Goal: Find specific page/section: Find specific page/section

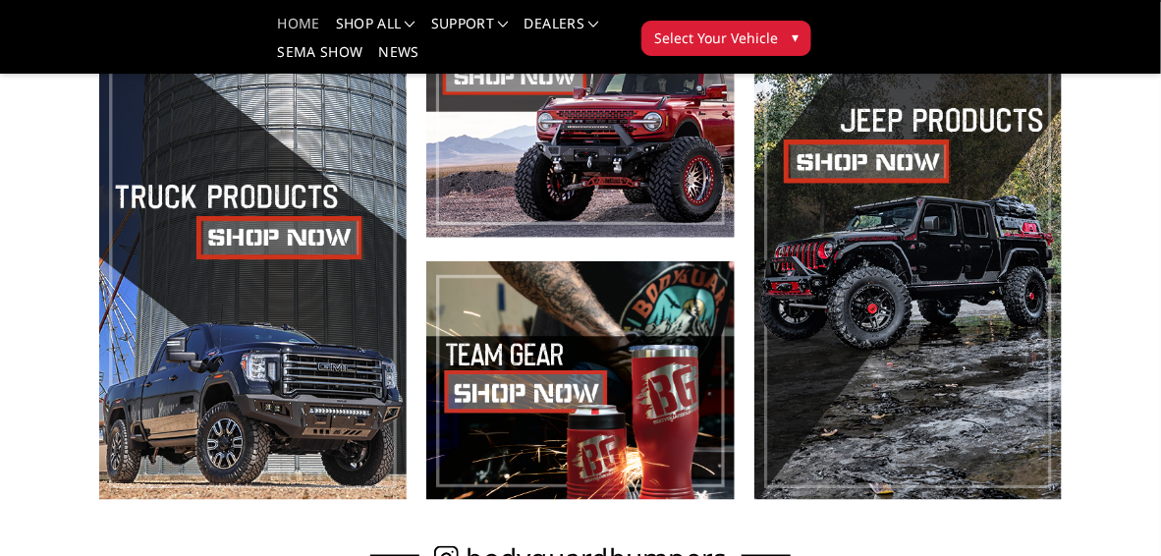
scroll to position [687, 0]
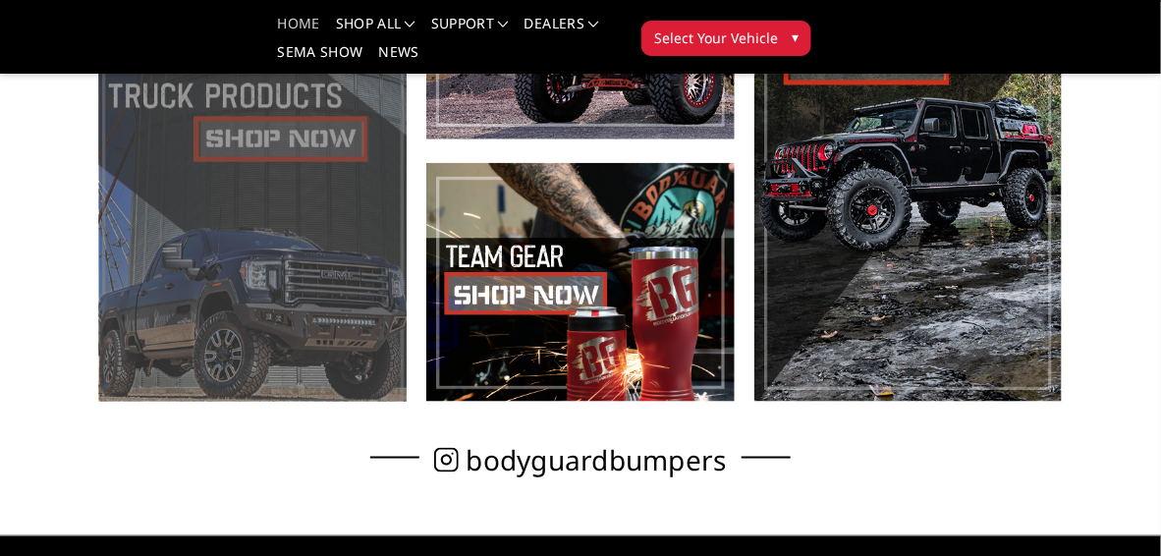
click at [266, 149] on span at bounding box center [252, 151] width 307 height 501
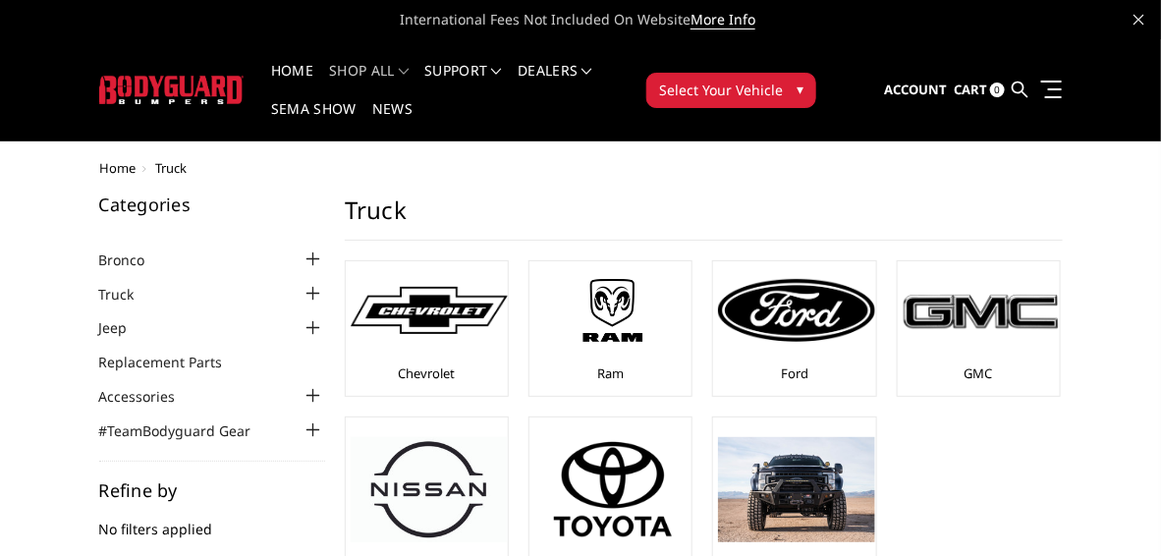
scroll to position [98, 0]
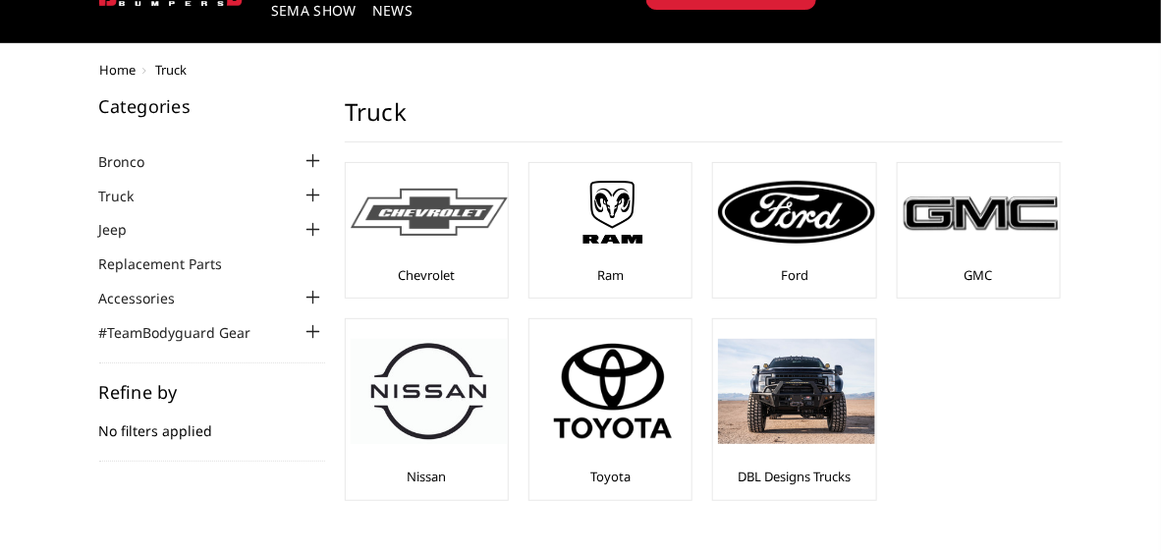
click at [431, 245] on div at bounding box center [429, 212] width 157 height 88
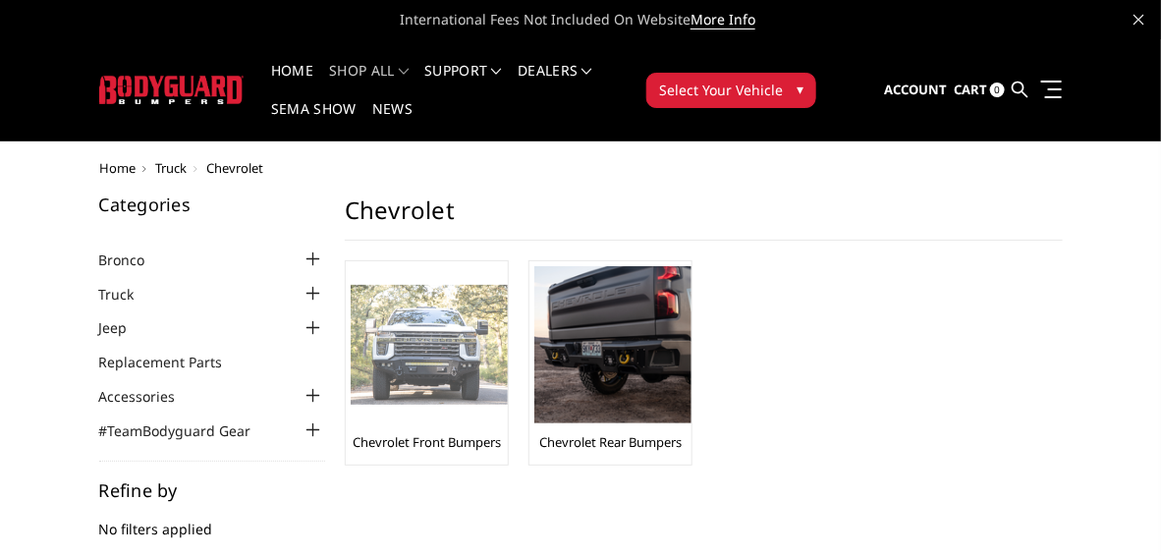
click at [445, 443] on link "Chevrolet Front Bumpers" at bounding box center [427, 442] width 148 height 18
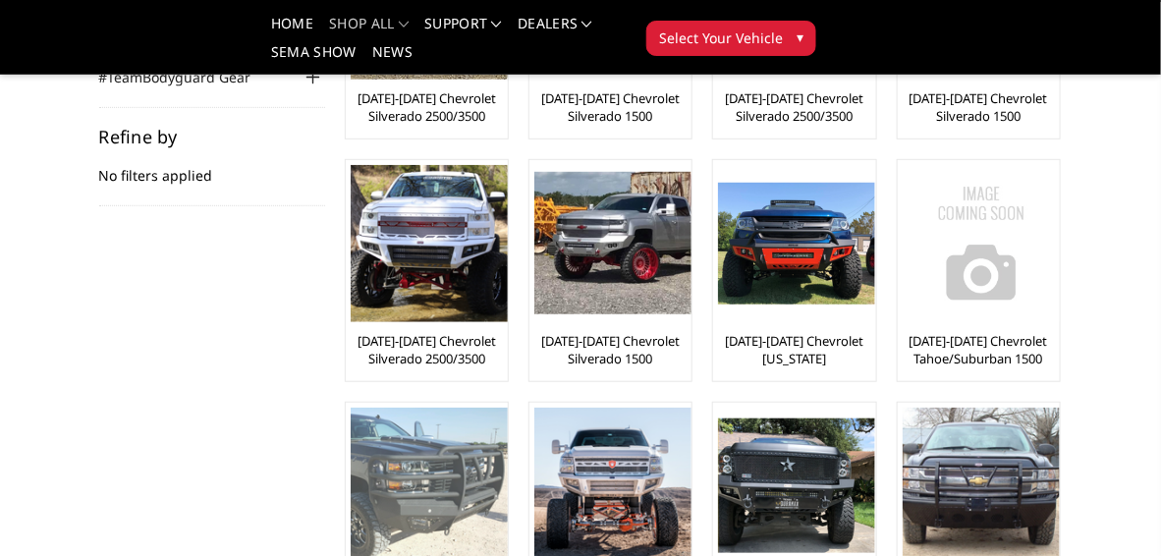
scroll to position [98, 0]
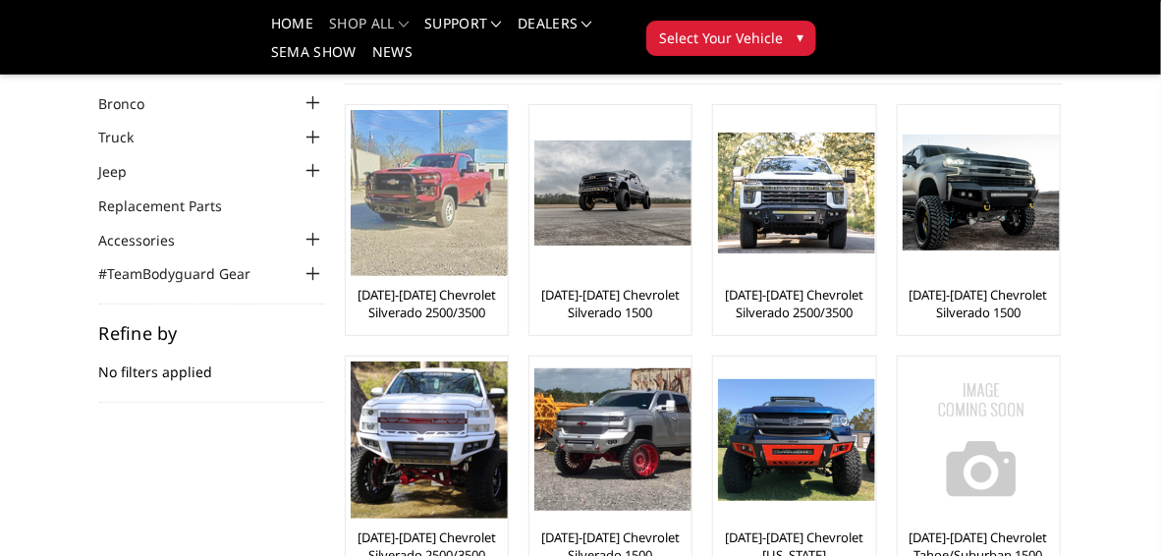
click at [428, 289] on link "[DATE]-[DATE] Chevrolet Silverado 2500/3500" at bounding box center [427, 303] width 152 height 35
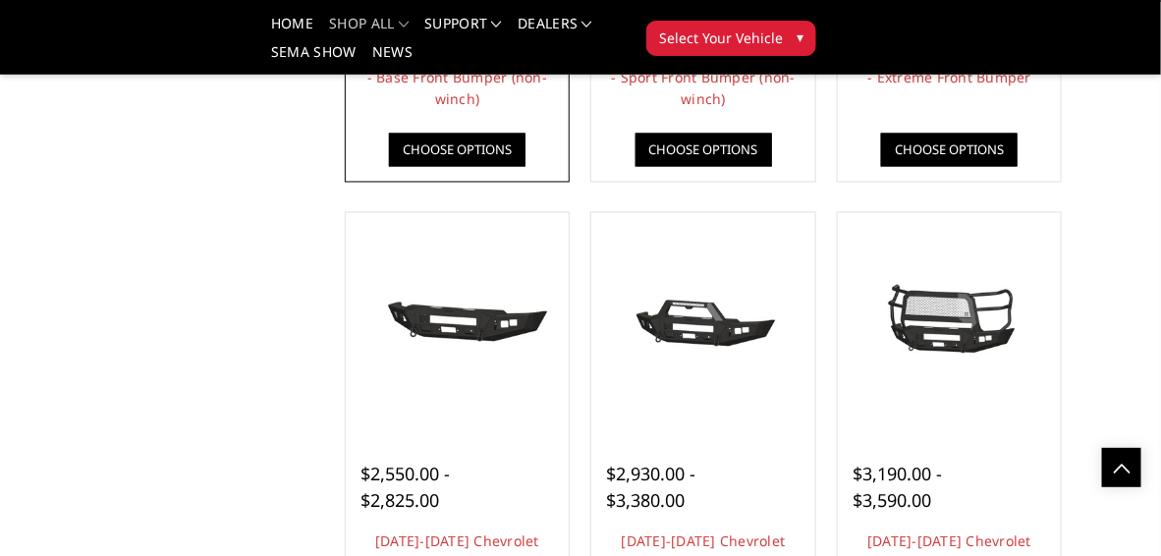
scroll to position [1178, 0]
